Goal: Task Accomplishment & Management: Use online tool/utility

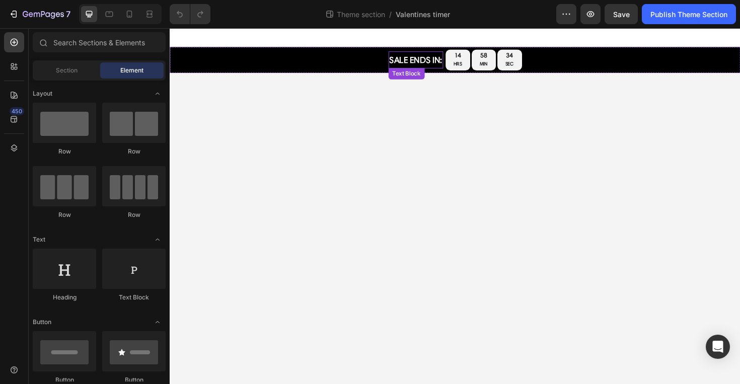
click at [432, 57] on p "SALE ENDS IN:" at bounding box center [430, 62] width 56 height 16
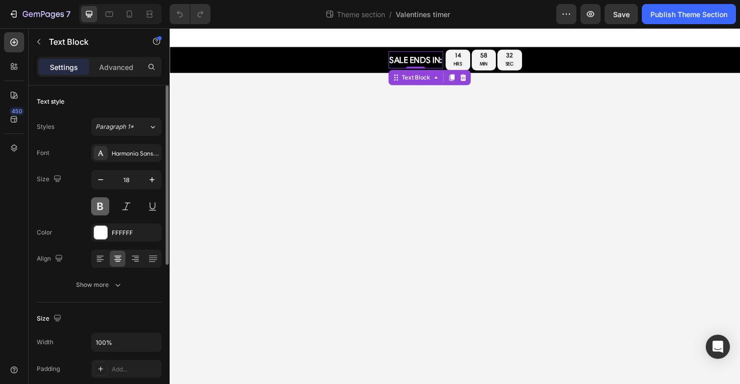
click at [100, 203] on button at bounding box center [100, 206] width 18 height 18
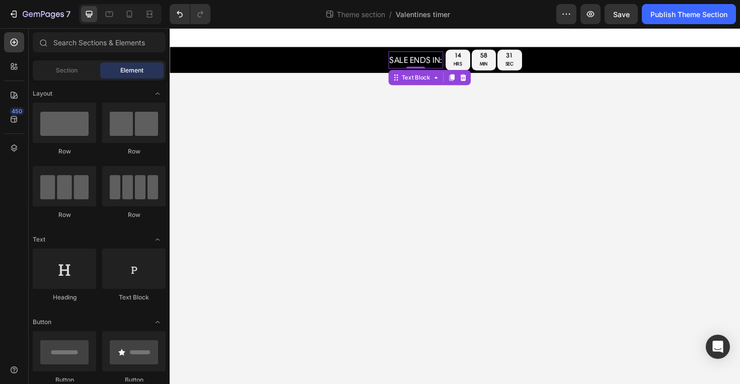
click at [315, 236] on body "SALE ENDS IN: Text Block sale ends in: Text Block 14 HRS 58 MIN 31 SEC Countdow…" at bounding box center [472, 216] width 604 height 377
click at [133, 20] on div at bounding box center [129, 14] width 16 height 16
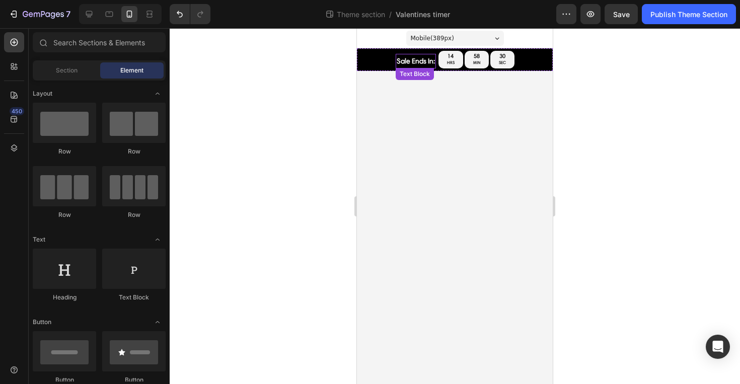
click at [403, 64] on p "sale ends in:" at bounding box center [416, 61] width 38 height 13
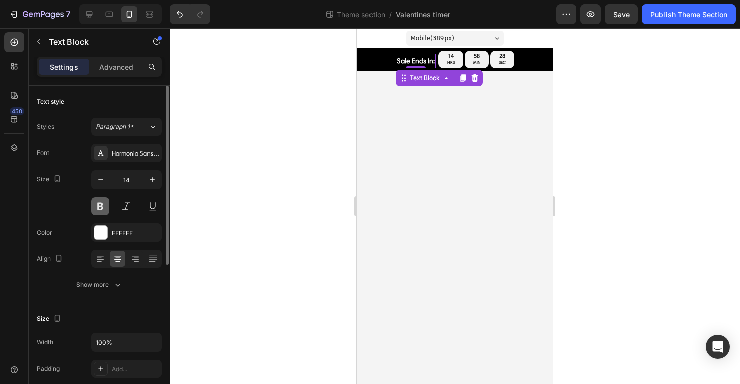
click at [97, 209] on button at bounding box center [100, 206] width 18 height 18
click at [323, 250] on div at bounding box center [455, 206] width 570 height 356
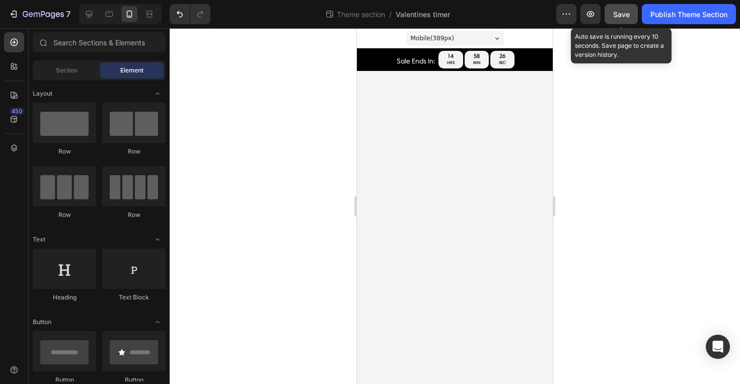
click at [632, 14] on button "Save" at bounding box center [621, 14] width 33 height 20
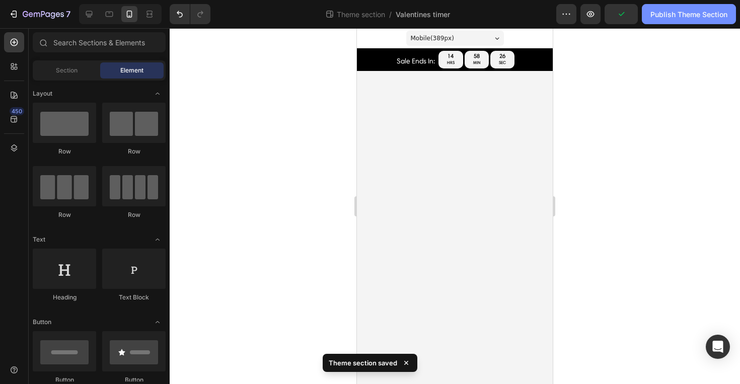
click at [679, 18] on div "Publish Theme Section" at bounding box center [688, 14] width 77 height 11
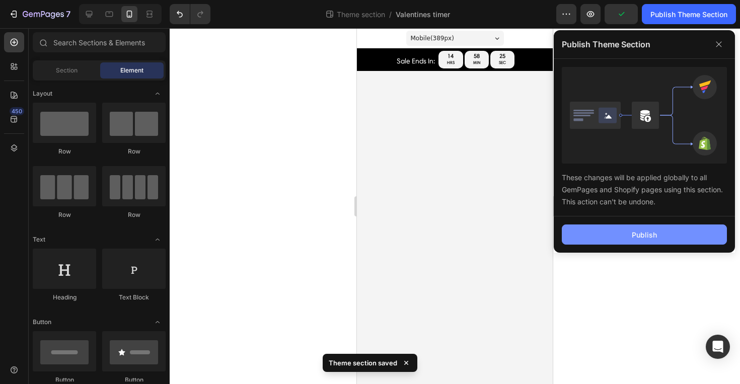
click at [610, 233] on button "Publish" at bounding box center [644, 235] width 165 height 20
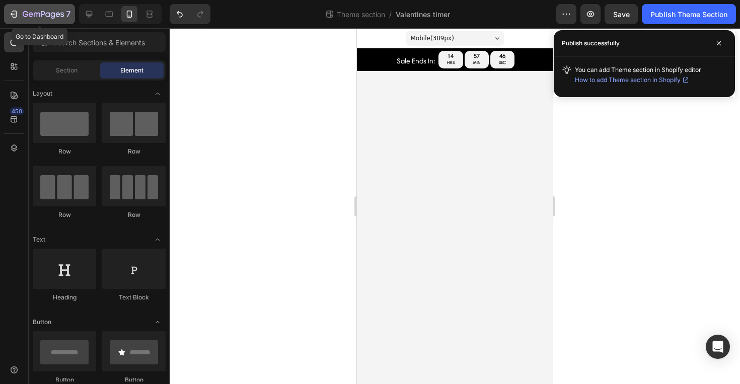
click at [13, 11] on icon "button" at bounding box center [14, 14] width 10 height 10
